Goal: Information Seeking & Learning: Learn about a topic

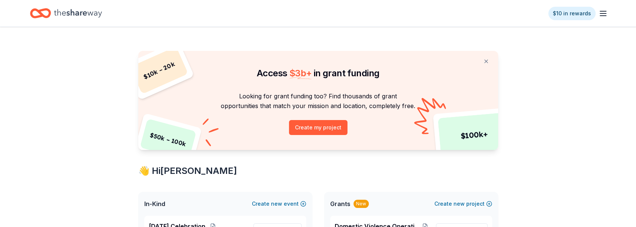
scroll to position [100, 0]
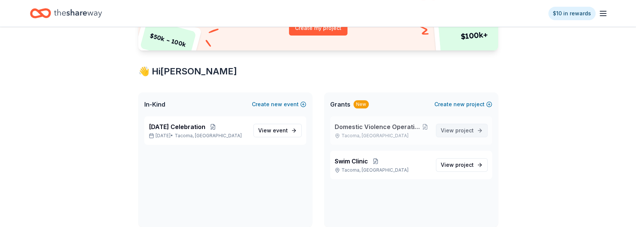
click at [448, 129] on span "View project" at bounding box center [457, 130] width 33 height 9
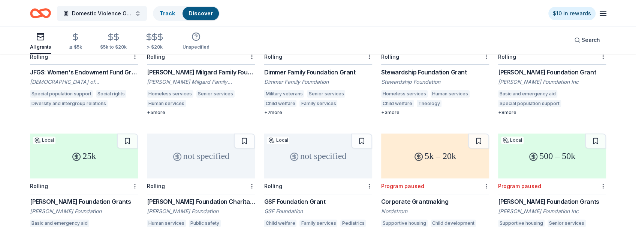
scroll to position [175, 0]
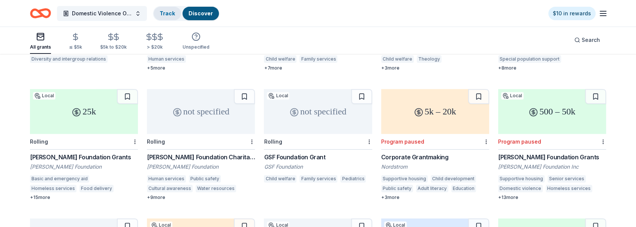
click at [169, 12] on link "Track" at bounding box center [167, 13] width 15 height 6
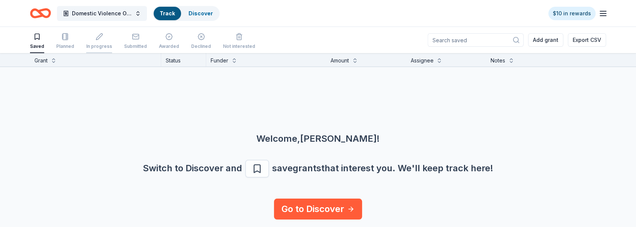
click at [93, 38] on div "button" at bounding box center [99, 36] width 26 height 7
click at [125, 36] on div "button" at bounding box center [135, 36] width 23 height 7
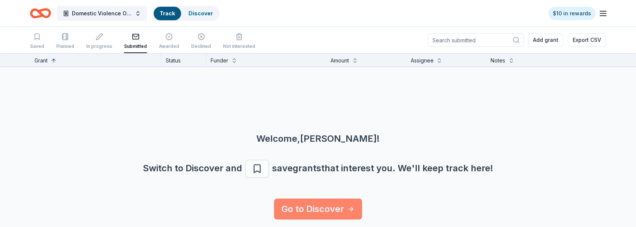
click at [306, 211] on link "Go to Discover" at bounding box center [318, 209] width 88 height 21
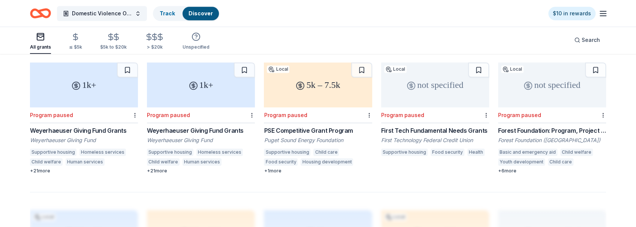
scroll to position [424, 0]
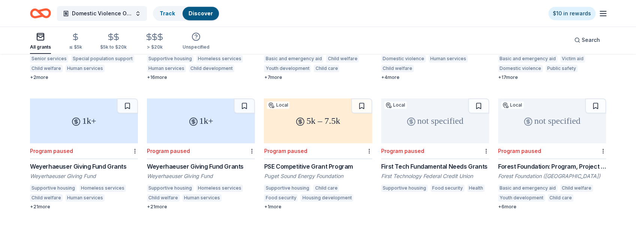
click at [302, 118] on icon at bounding box center [300, 121] width 9 height 9
click at [360, 99] on button at bounding box center [361, 106] width 21 height 15
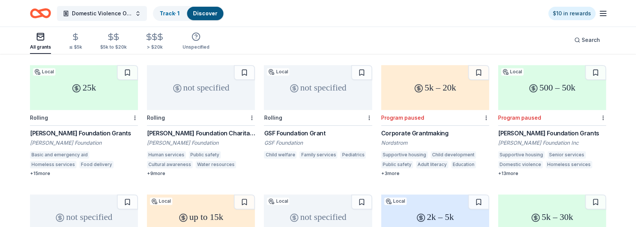
scroll to position [175, 0]
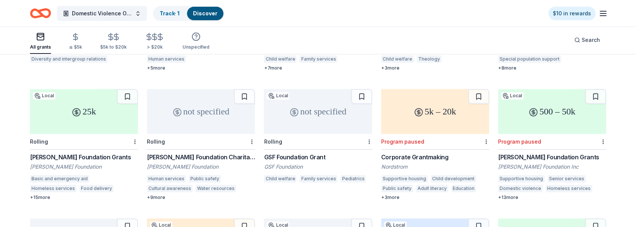
click at [88, 102] on div "25k" at bounding box center [84, 111] width 108 height 45
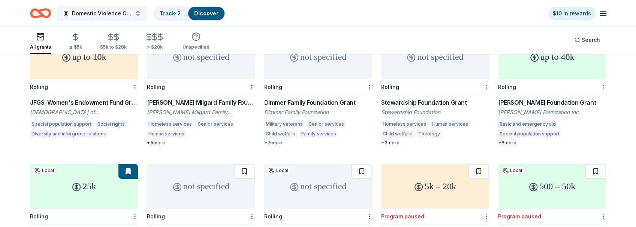
scroll to position [75, 0]
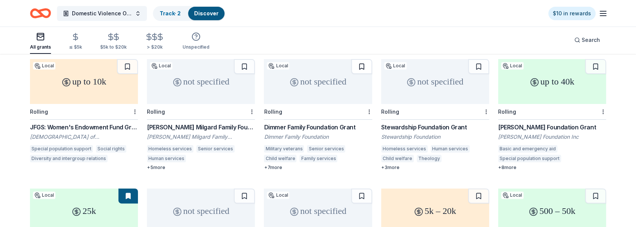
click at [357, 59] on button at bounding box center [361, 66] width 21 height 15
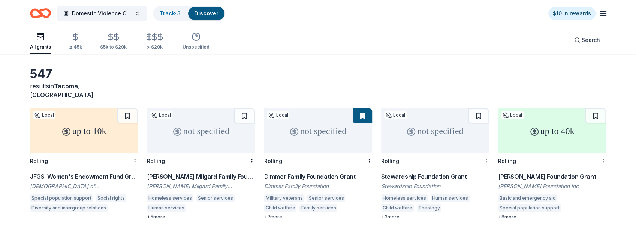
scroll to position [25, 0]
click at [245, 109] on button at bounding box center [244, 116] width 21 height 15
click at [478, 109] on button at bounding box center [478, 116] width 21 height 15
click at [202, 12] on link "Discover" at bounding box center [206, 13] width 24 height 6
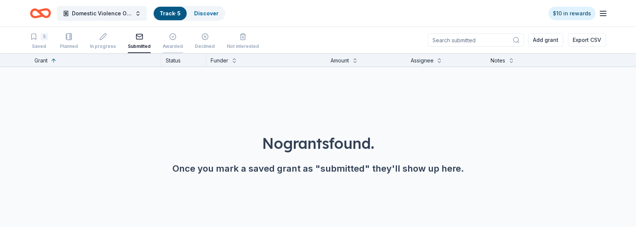
click at [170, 38] on icon "button" at bounding box center [172, 36] width 7 height 7
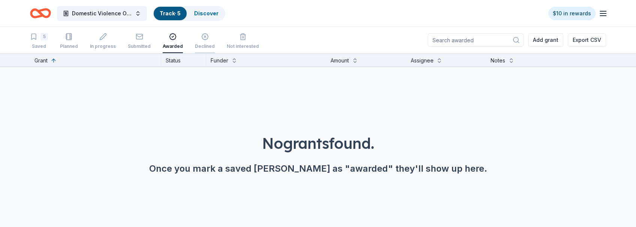
click at [204, 37] on line "button" at bounding box center [205, 37] width 2 height 2
click at [68, 37] on icon "button" at bounding box center [68, 36] width 7 height 7
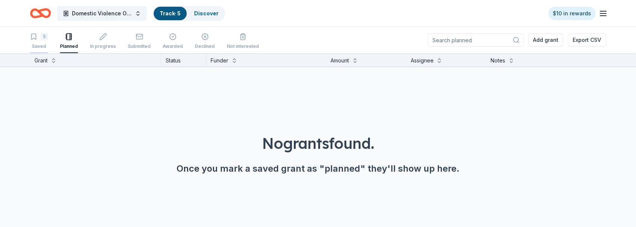
click at [41, 37] on div "5" at bounding box center [43, 36] width 7 height 7
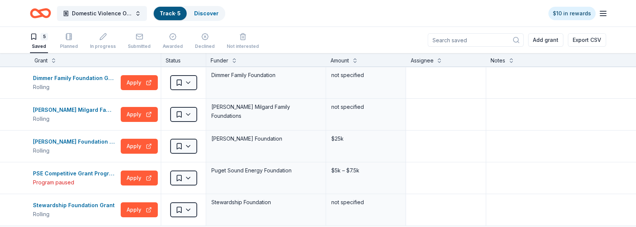
click at [37, 9] on icon "Home" at bounding box center [40, 13] width 21 height 18
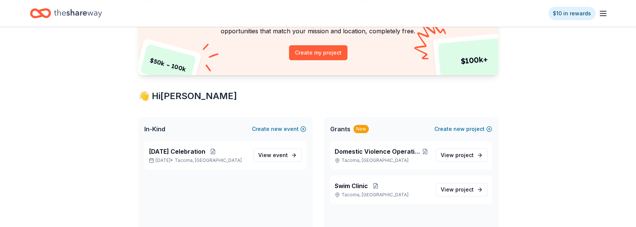
scroll to position [100, 0]
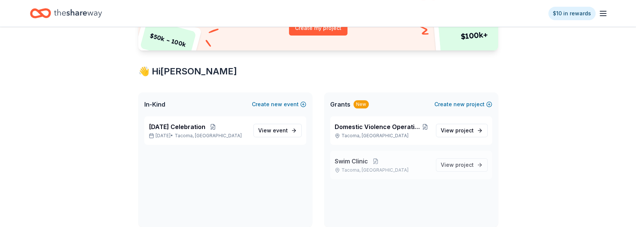
click at [345, 161] on span "Swim Clinic" at bounding box center [351, 161] width 33 height 9
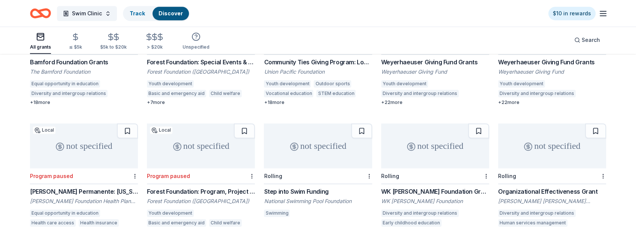
scroll to position [450, 0]
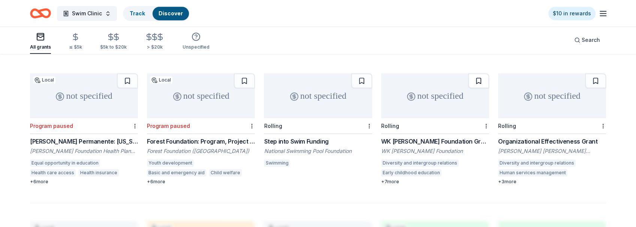
click at [476, 73] on button at bounding box center [478, 80] width 21 height 15
click at [359, 74] on button at bounding box center [361, 80] width 21 height 15
click at [594, 73] on button at bounding box center [595, 80] width 21 height 15
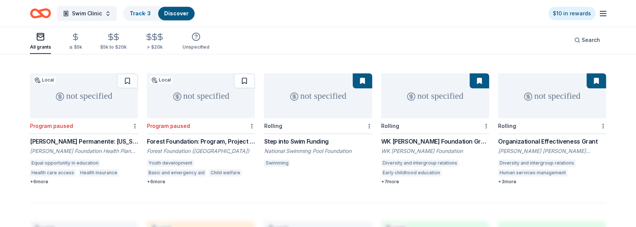
click at [236, 73] on button at bounding box center [244, 80] width 21 height 15
click at [311, 91] on div "not specified" at bounding box center [318, 95] width 108 height 45
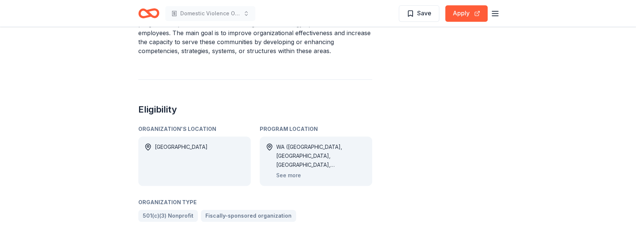
scroll to position [275, 0]
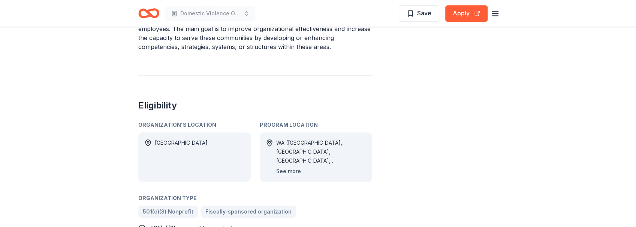
click at [294, 171] on button "See more" at bounding box center [288, 171] width 25 height 9
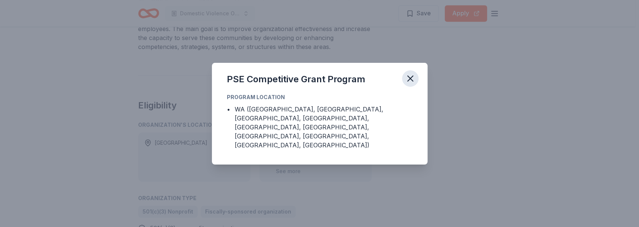
click at [408, 81] on icon "button" at bounding box center [410, 78] width 5 height 5
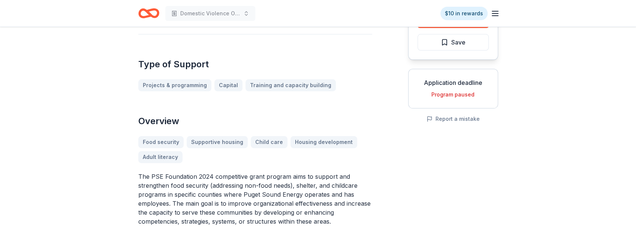
scroll to position [25, 0]
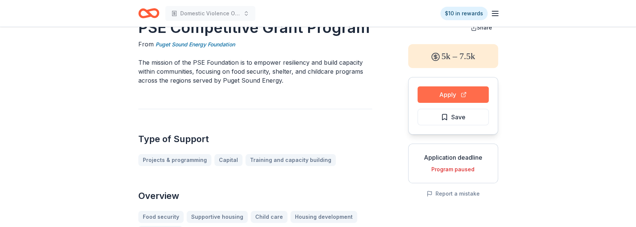
click at [440, 90] on button "Apply" at bounding box center [452, 95] width 71 height 16
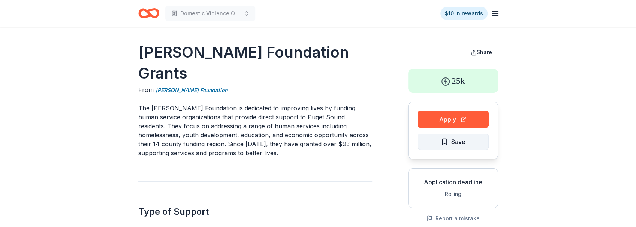
click at [439, 136] on button "Save" at bounding box center [452, 142] width 71 height 16
